Goal: Task Accomplishment & Management: Manage account settings

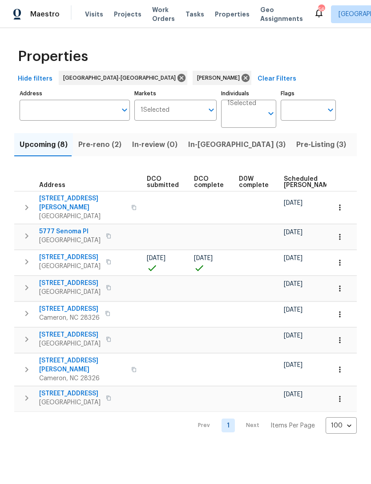
scroll to position [0, 158]
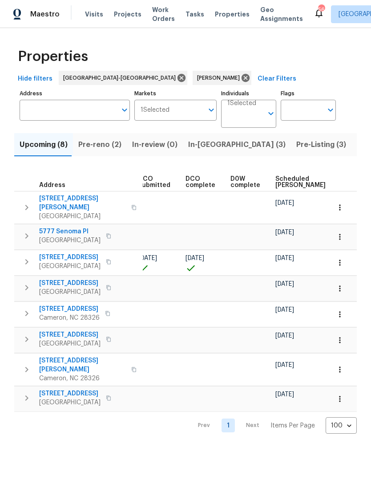
click at [286, 186] on span "Scheduled COE" at bounding box center [300, 182] width 50 height 12
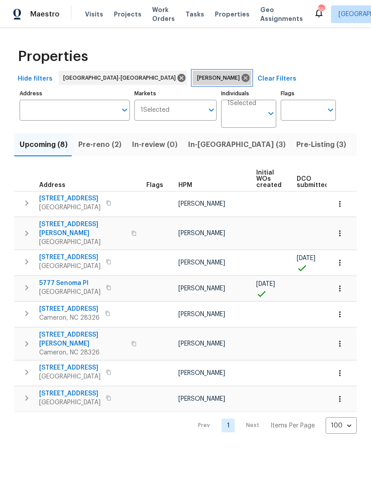
click at [241, 75] on icon at bounding box center [246, 78] width 10 height 10
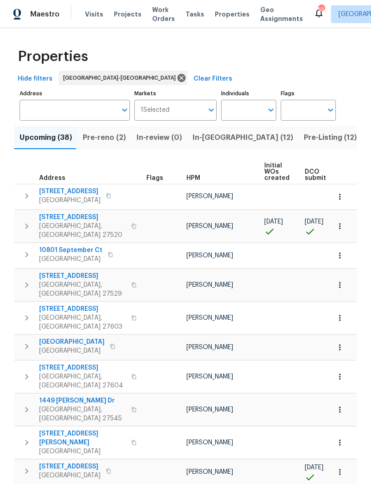
click at [105, 140] on span "Pre-reno (2)" at bounding box center [104, 137] width 43 height 12
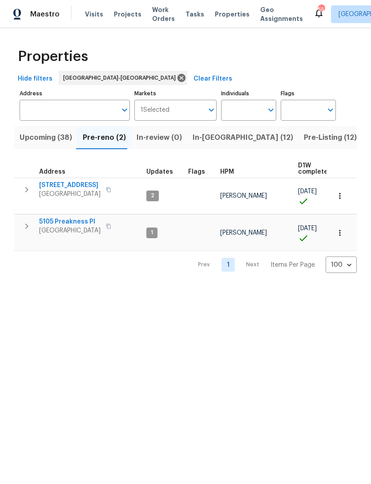
click at [39, 136] on span "Upcoming (38)" at bounding box center [46, 137] width 53 height 12
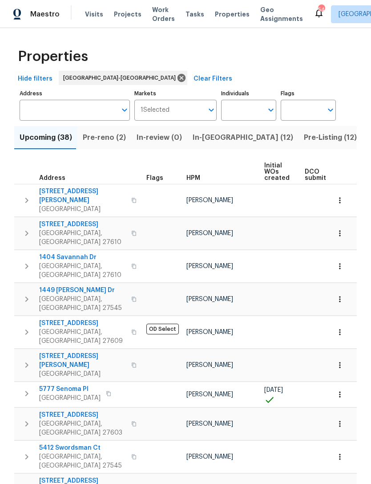
click at [211, 137] on span "In-reno (12)" at bounding box center [243, 137] width 101 height 12
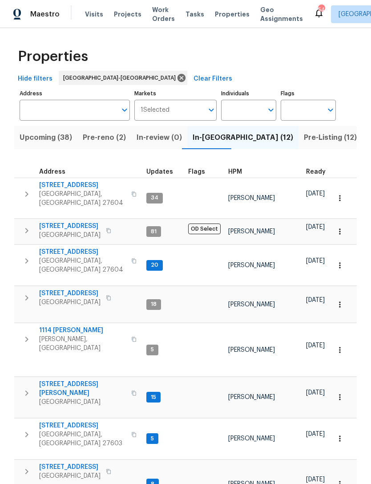
click at [304, 136] on span "Pre-Listing (12)" at bounding box center [330, 137] width 53 height 12
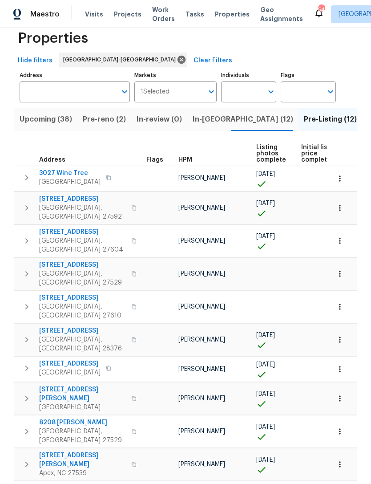
scroll to position [18, 0]
click at [103, 120] on span "Pre-reno (2)" at bounding box center [104, 119] width 43 height 12
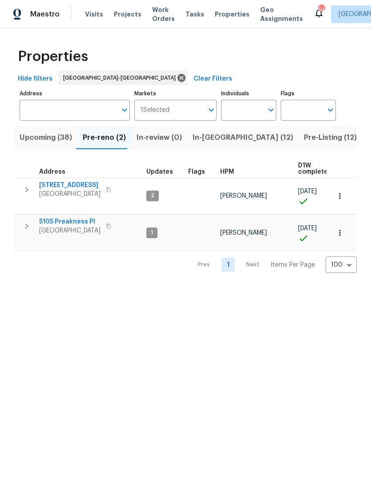
click at [58, 139] on span "Upcoming (38)" at bounding box center [46, 137] width 53 height 12
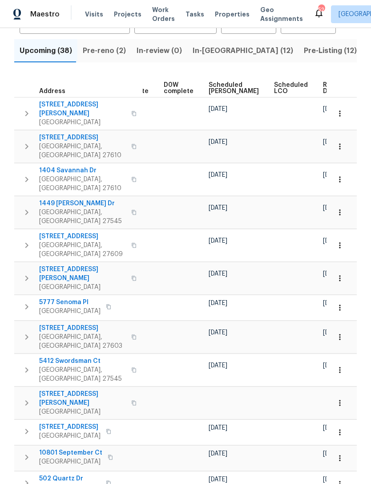
scroll to position [0, 233]
click at [220, 88] on span "Scheduled COE" at bounding box center [234, 88] width 50 height 12
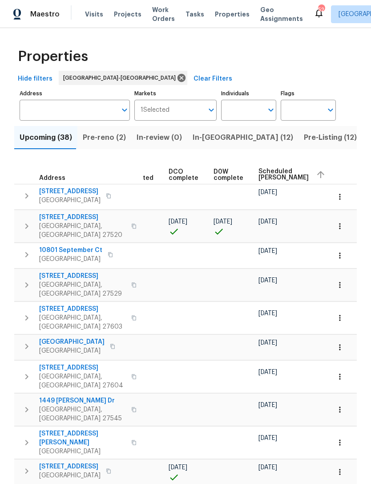
click at [242, 106] on input "Individuals" at bounding box center [242, 110] width 42 height 21
type input "Preston"
click at [252, 141] on li "[PERSON_NAME]" at bounding box center [248, 138] width 41 height 19
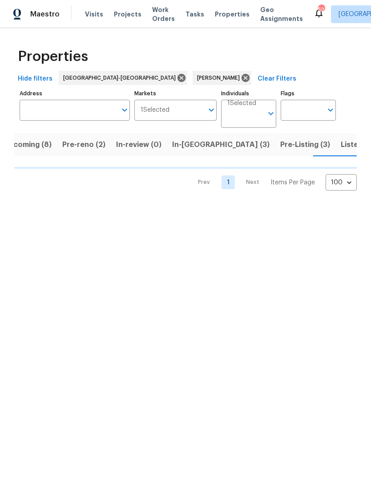
scroll to position [0, 16]
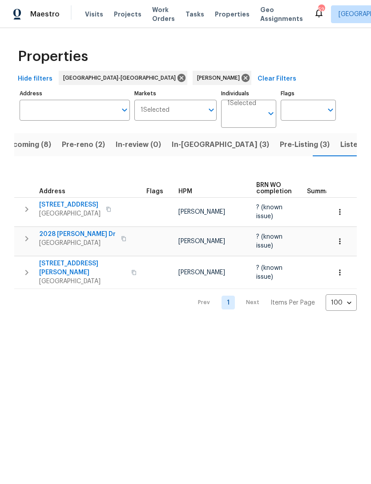
click at [340, 148] on span "Listed (10)" at bounding box center [358, 144] width 37 height 12
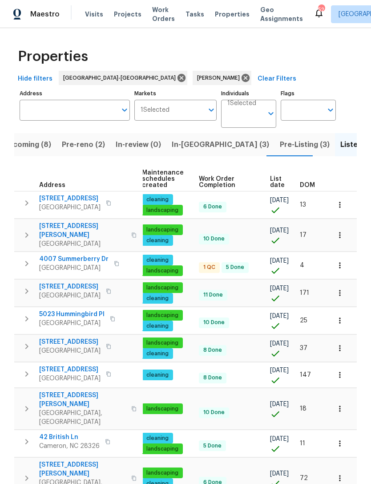
scroll to position [0, 114]
click at [334, 342] on button "button" at bounding box center [340, 348] width 20 height 20
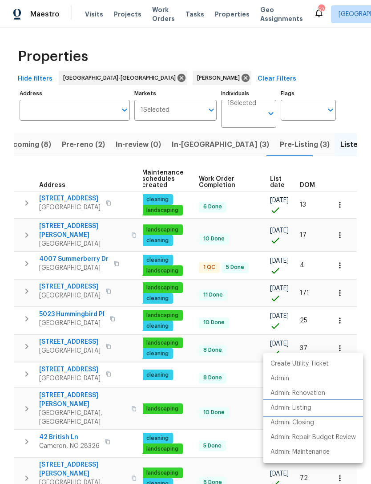
click at [307, 410] on p "Admin: Listing" at bounding box center [291, 407] width 41 height 9
click at [358, 115] on div at bounding box center [185, 242] width 371 height 484
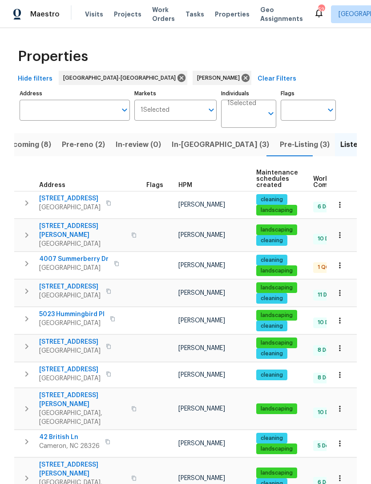
scroll to position [0, -1]
click at [36, 145] on span "Upcoming (8)" at bounding box center [27, 144] width 48 height 12
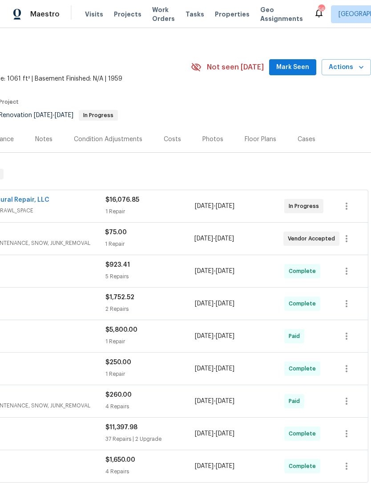
scroll to position [9, 132]
click at [289, 67] on span "Mark Seen" at bounding box center [292, 66] width 33 height 11
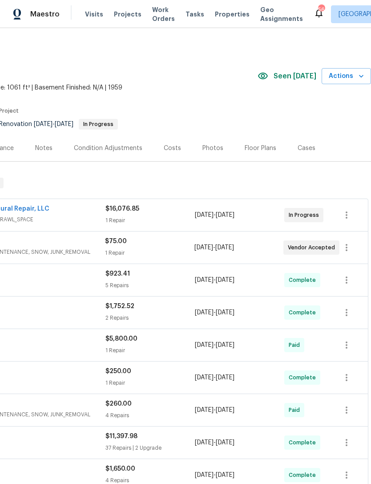
scroll to position [0, 132]
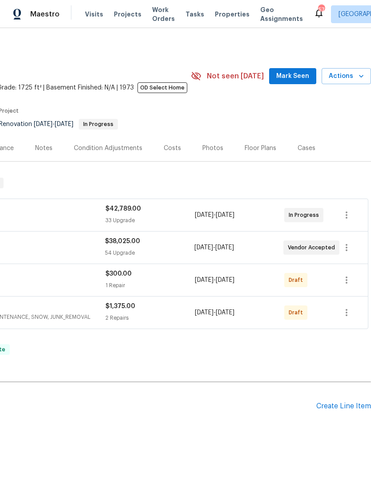
scroll to position [0, 132]
click at [288, 76] on span "Mark Seen" at bounding box center [292, 76] width 33 height 11
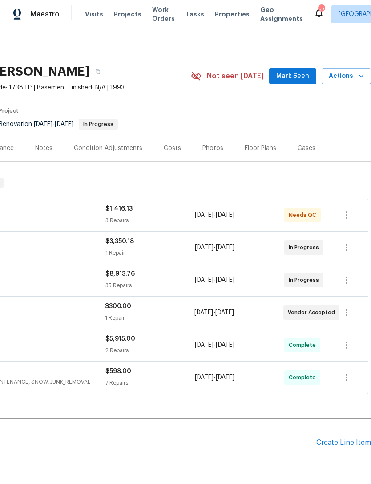
scroll to position [0, 132]
click at [291, 76] on span "Mark Seen" at bounding box center [292, 76] width 33 height 11
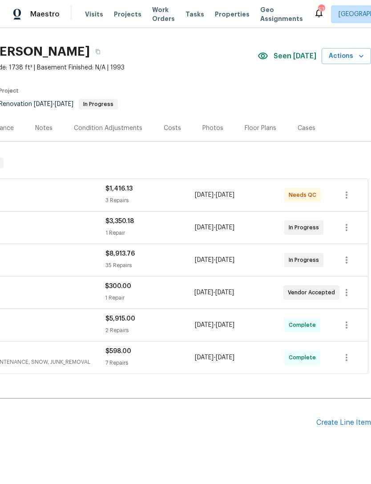
scroll to position [20, 132]
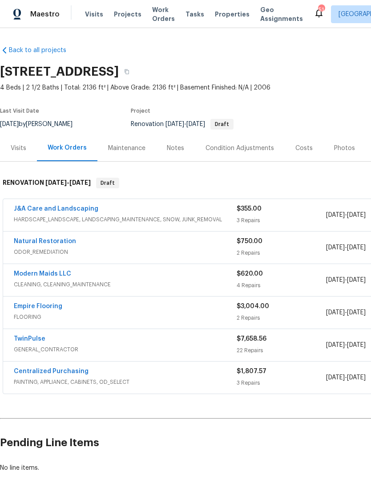
scroll to position [0, 132]
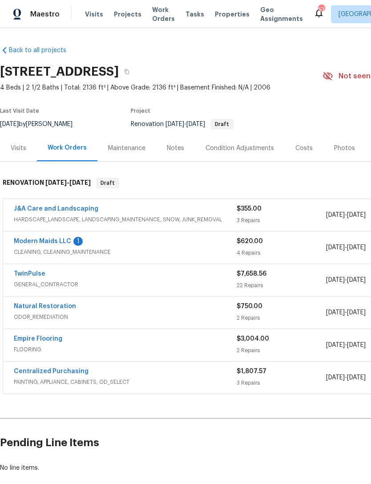
click at [68, 238] on link "Modern Maids LLC" at bounding box center [42, 241] width 57 height 6
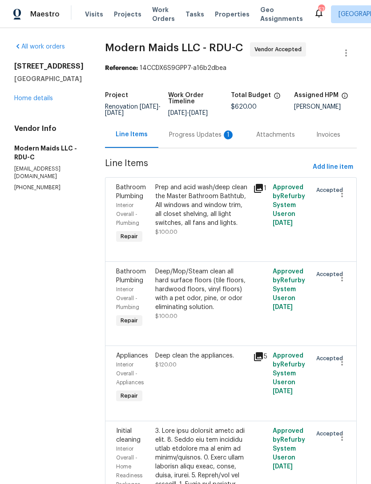
click at [213, 139] on div "Progress Updates 1" at bounding box center [202, 134] width 66 height 9
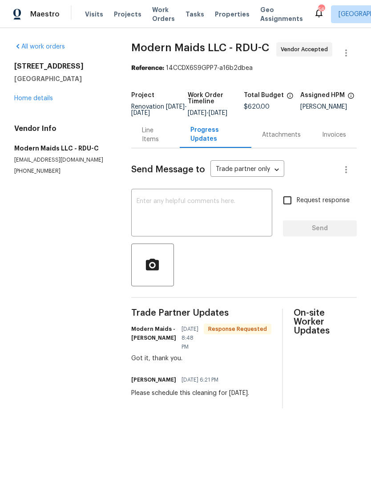
click at [42, 95] on link "Home details" at bounding box center [33, 98] width 39 height 6
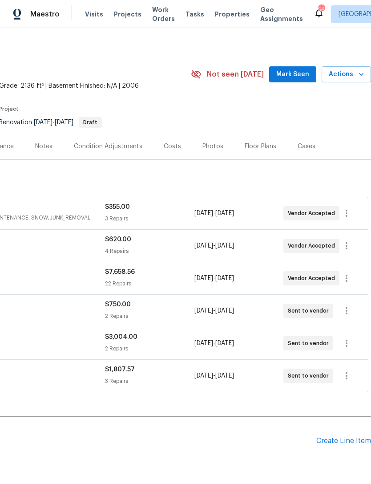
scroll to position [2, 132]
click at [294, 78] on span "Mark Seen" at bounding box center [292, 74] width 33 height 11
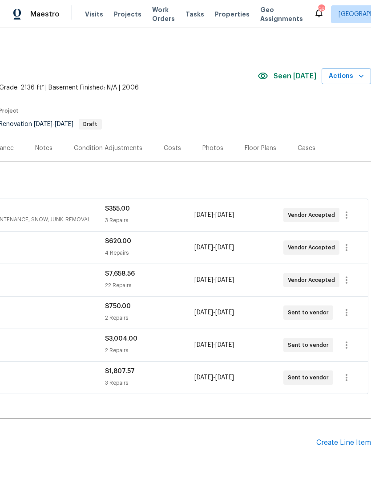
scroll to position [0, 132]
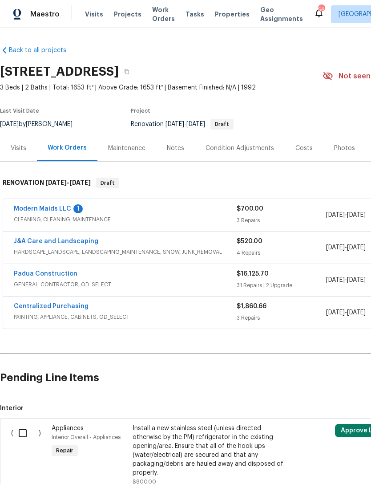
click at [65, 206] on link "Modern Maids LLC" at bounding box center [42, 209] width 57 height 6
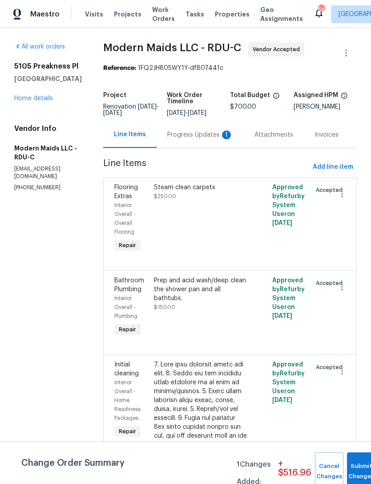
click at [218, 146] on div "Progress Updates 1" at bounding box center [200, 134] width 87 height 26
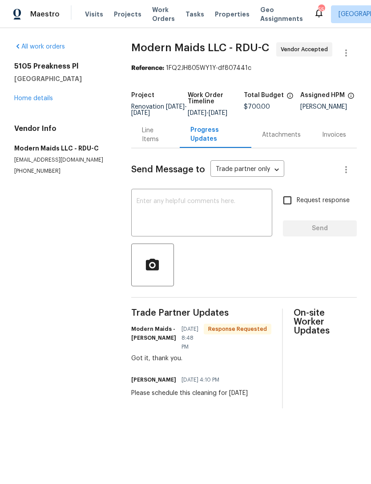
click at [36, 95] on link "Home details" at bounding box center [33, 98] width 39 height 6
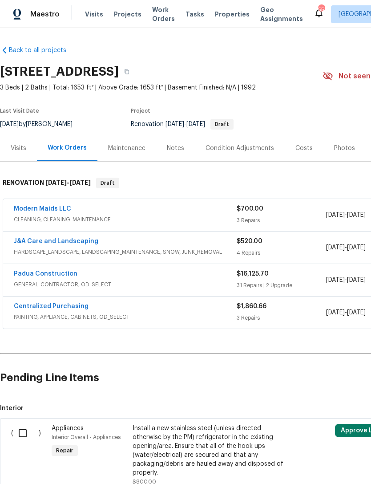
click at [53, 207] on link "Modern Maids LLC" at bounding box center [42, 209] width 57 height 6
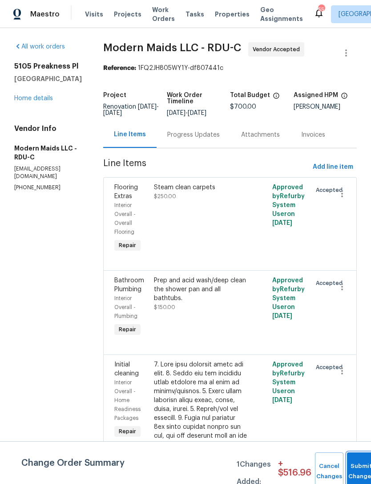
click at [363, 463] on button "Submit Changes" at bounding box center [361, 471] width 28 height 38
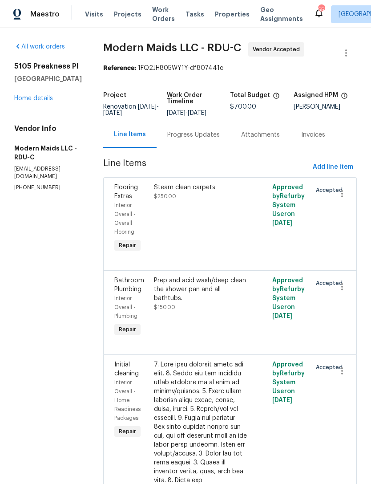
click at [28, 99] on link "Home details" at bounding box center [33, 98] width 39 height 6
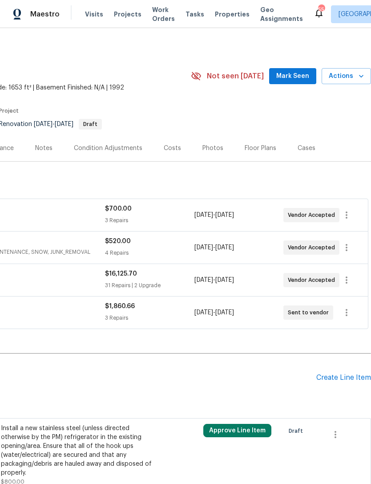
scroll to position [0, 132]
click at [292, 74] on span "Mark Seen" at bounding box center [292, 76] width 33 height 11
click at [173, 145] on div "Costs" at bounding box center [172, 148] width 17 height 9
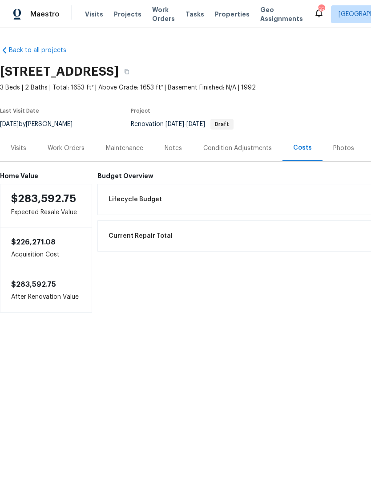
click at [66, 140] on div "Work Orders" at bounding box center [66, 148] width 58 height 26
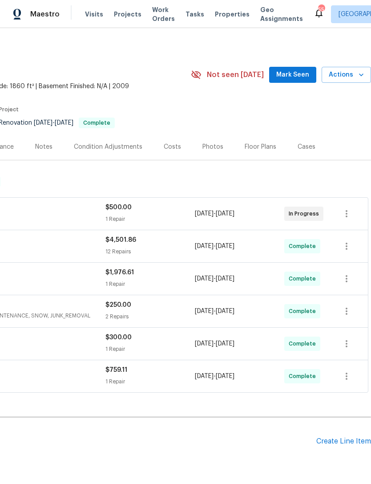
scroll to position [1, 132]
click at [295, 73] on span "Mark Seen" at bounding box center [292, 74] width 33 height 11
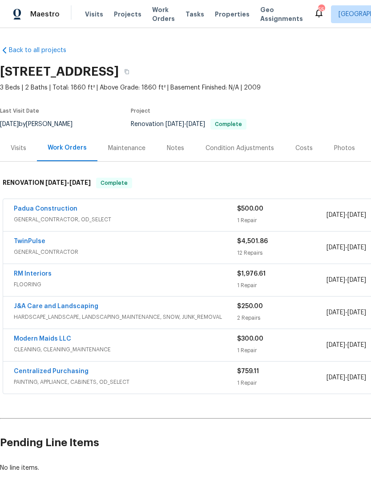
scroll to position [0, 0]
